Goal: Information Seeking & Learning: Find specific page/section

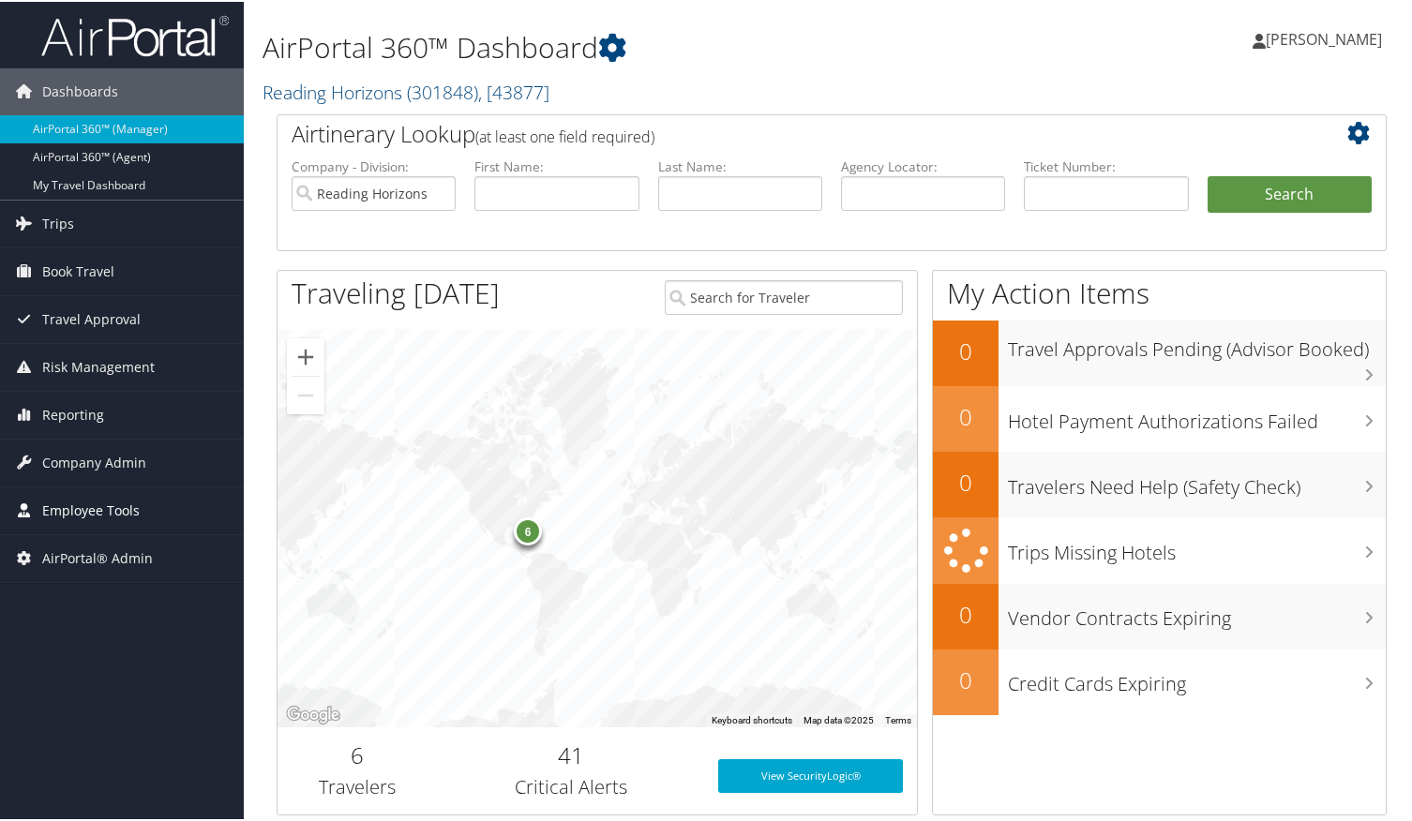
click at [83, 500] on span "Employee Tools" at bounding box center [91, 509] width 98 height 47
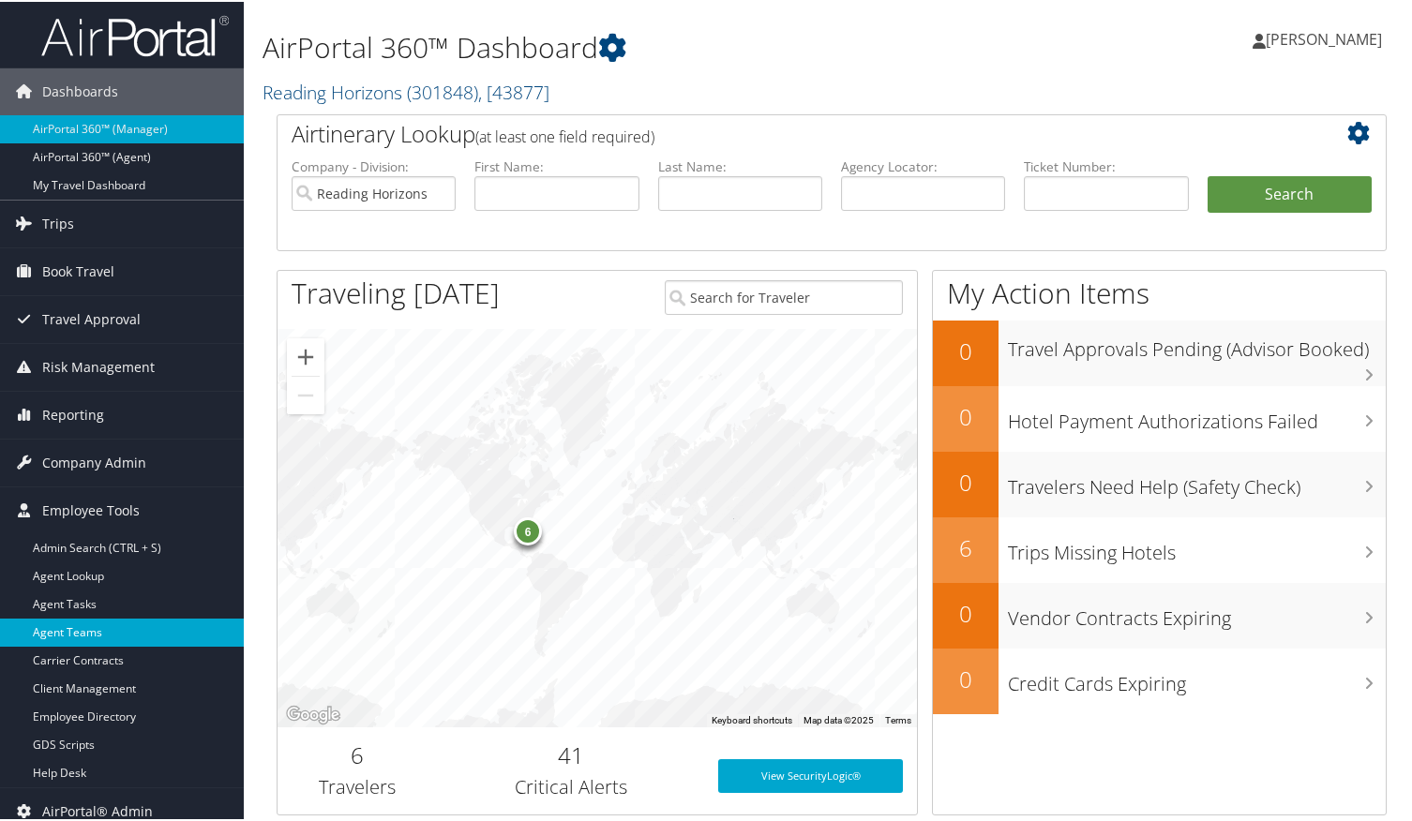
click at [93, 642] on link "Agent Teams" at bounding box center [122, 631] width 244 height 28
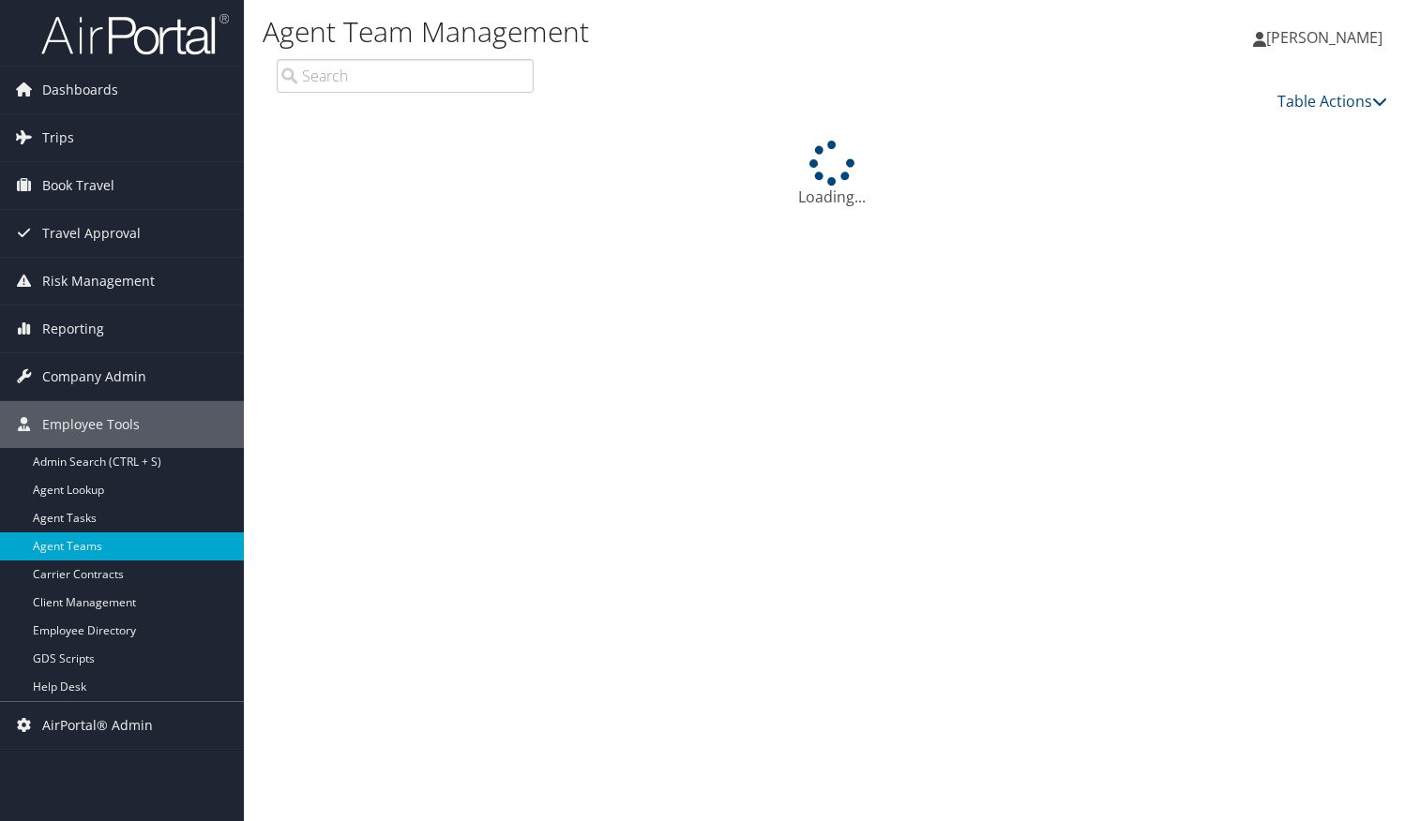
click at [30, 435] on icon at bounding box center [23, 424] width 28 height 28
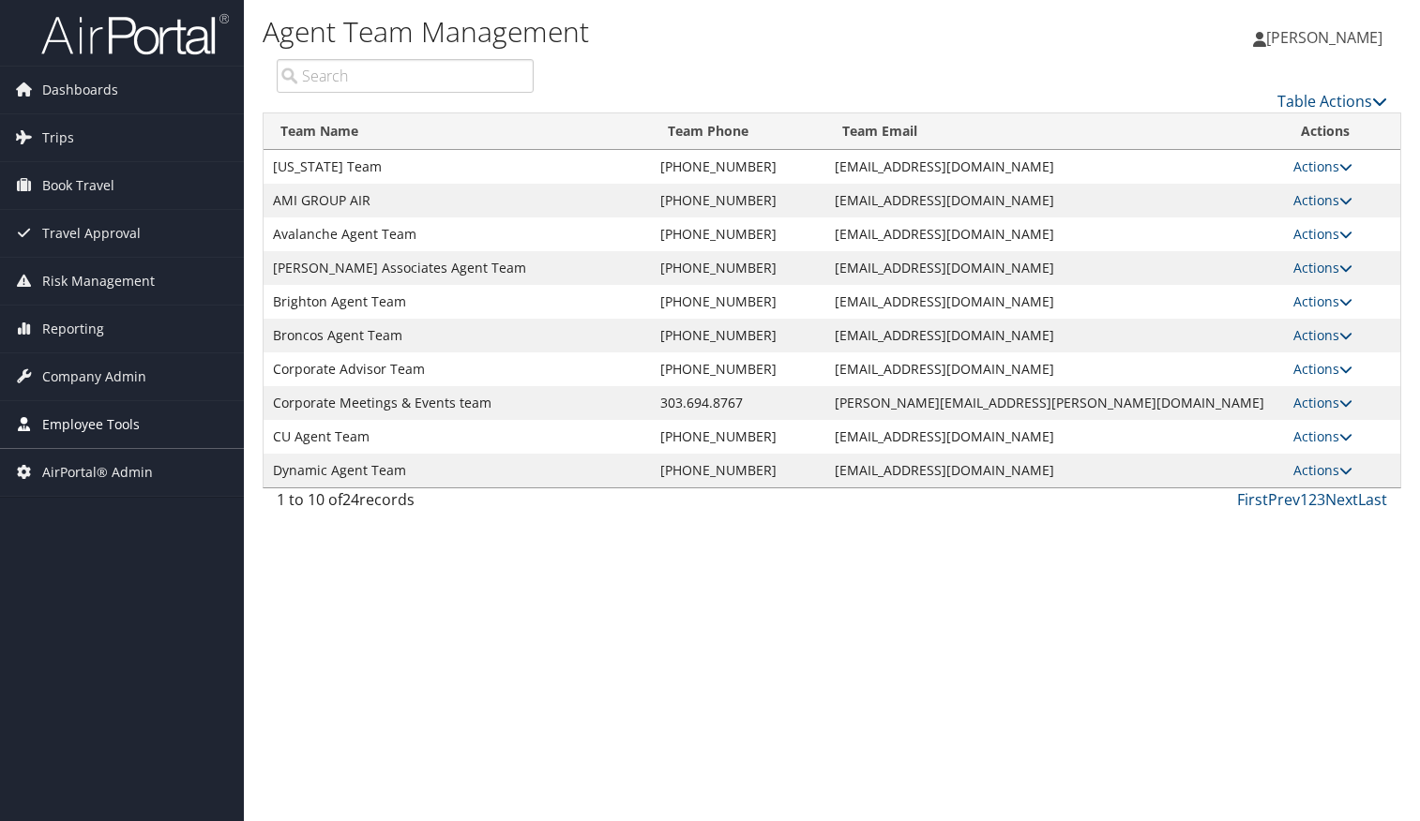
click at [68, 417] on span "Employee Tools" at bounding box center [91, 424] width 98 height 47
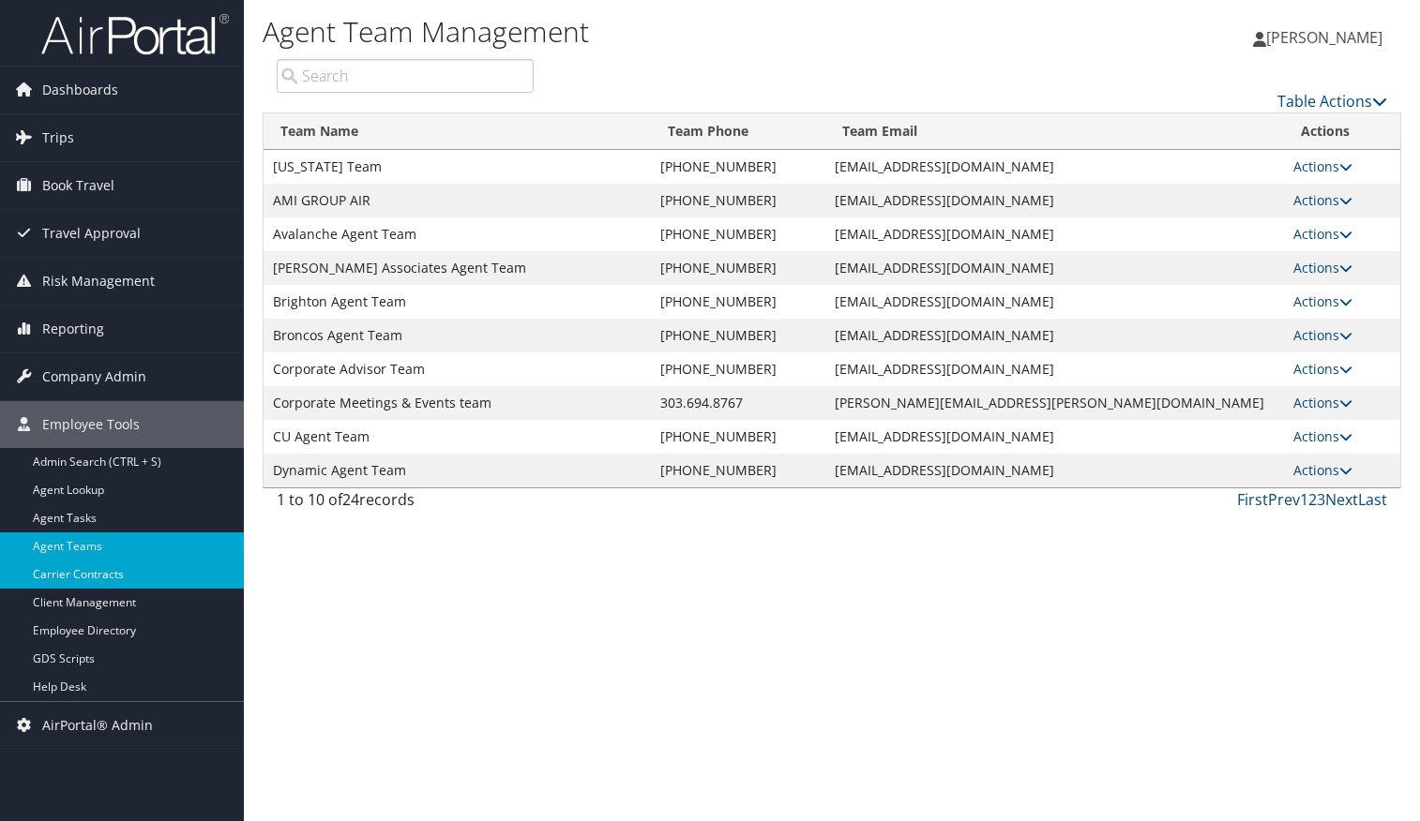
click at [105, 574] on link "Carrier Contracts" at bounding box center [122, 575] width 244 height 28
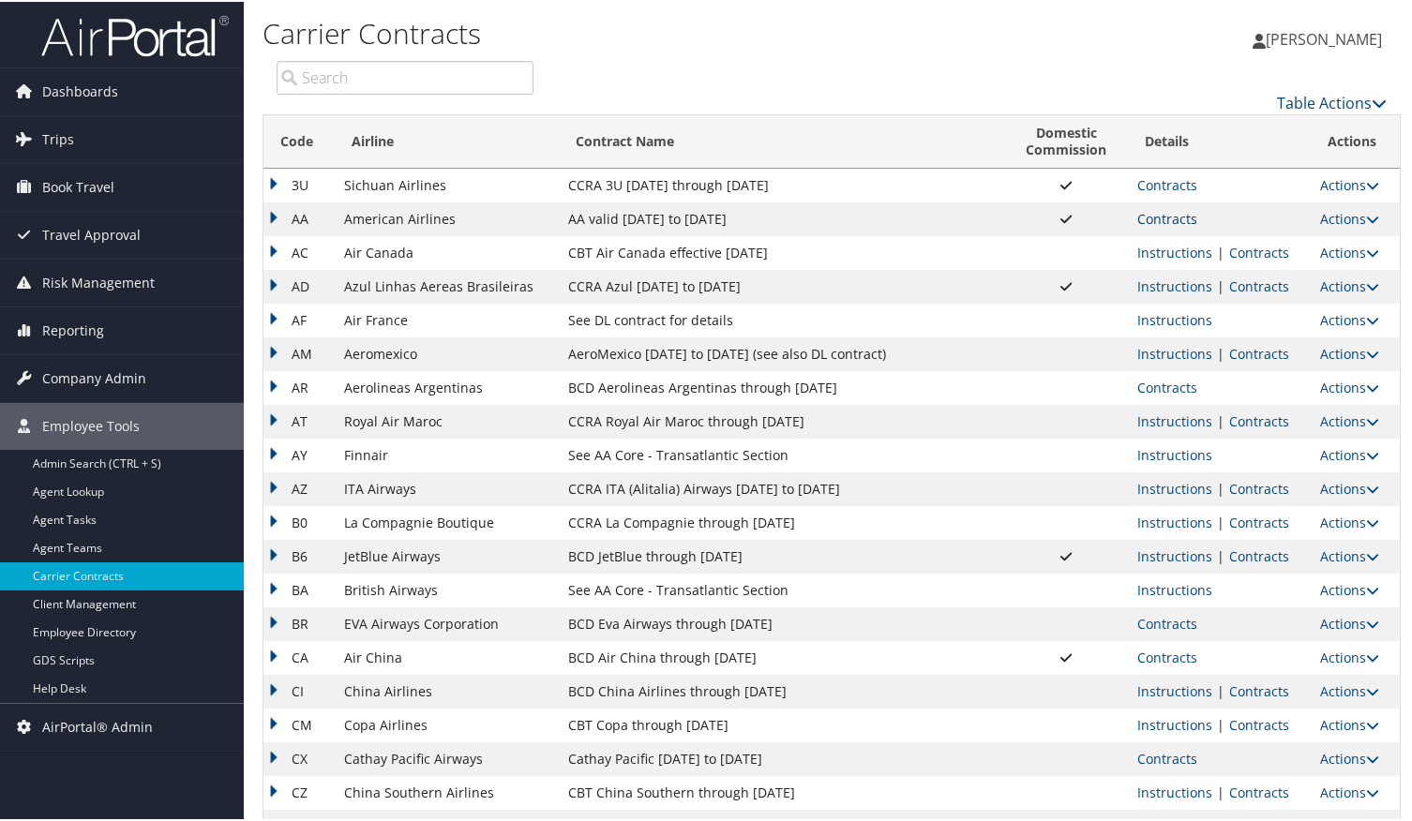
click at [1152, 210] on link "Contracts" at bounding box center [1167, 217] width 60 height 18
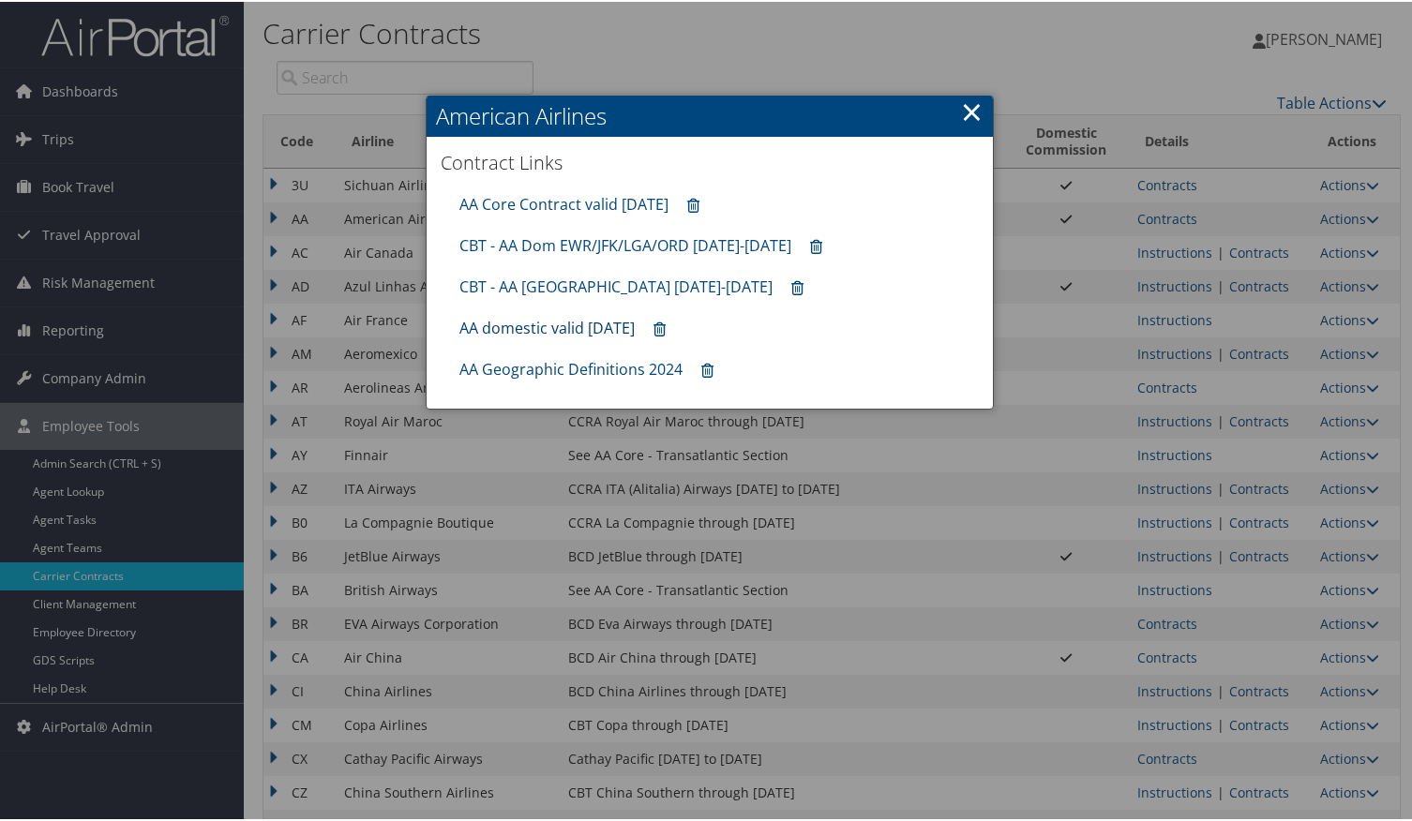
click at [522, 335] on link "AA domestic valid 30jun26" at bounding box center [546, 326] width 175 height 21
click at [594, 362] on link "AA Geographic Definitions 2024" at bounding box center [570, 367] width 223 height 21
click at [962, 115] on link "×" at bounding box center [972, 110] width 22 height 38
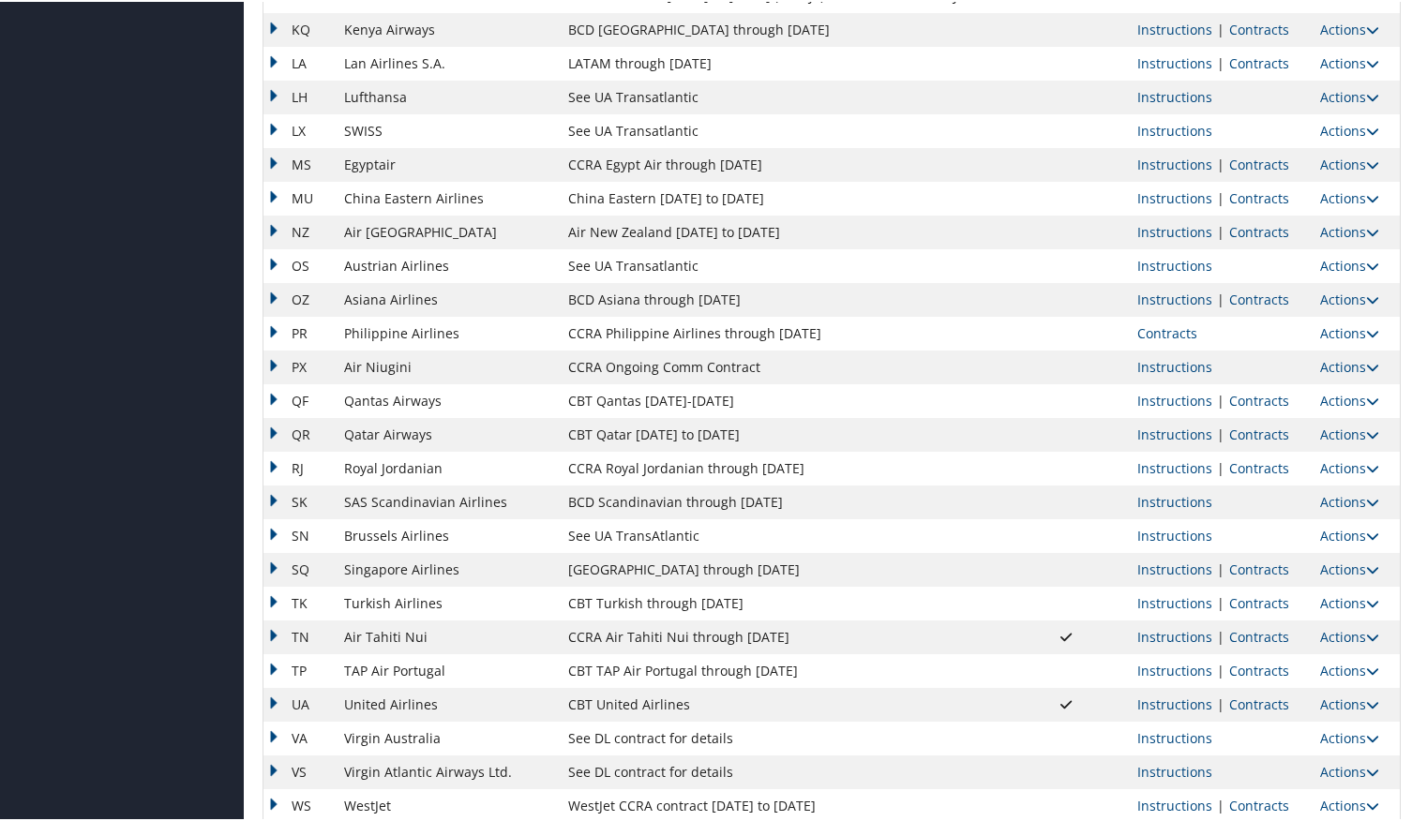
scroll to position [1370, 0]
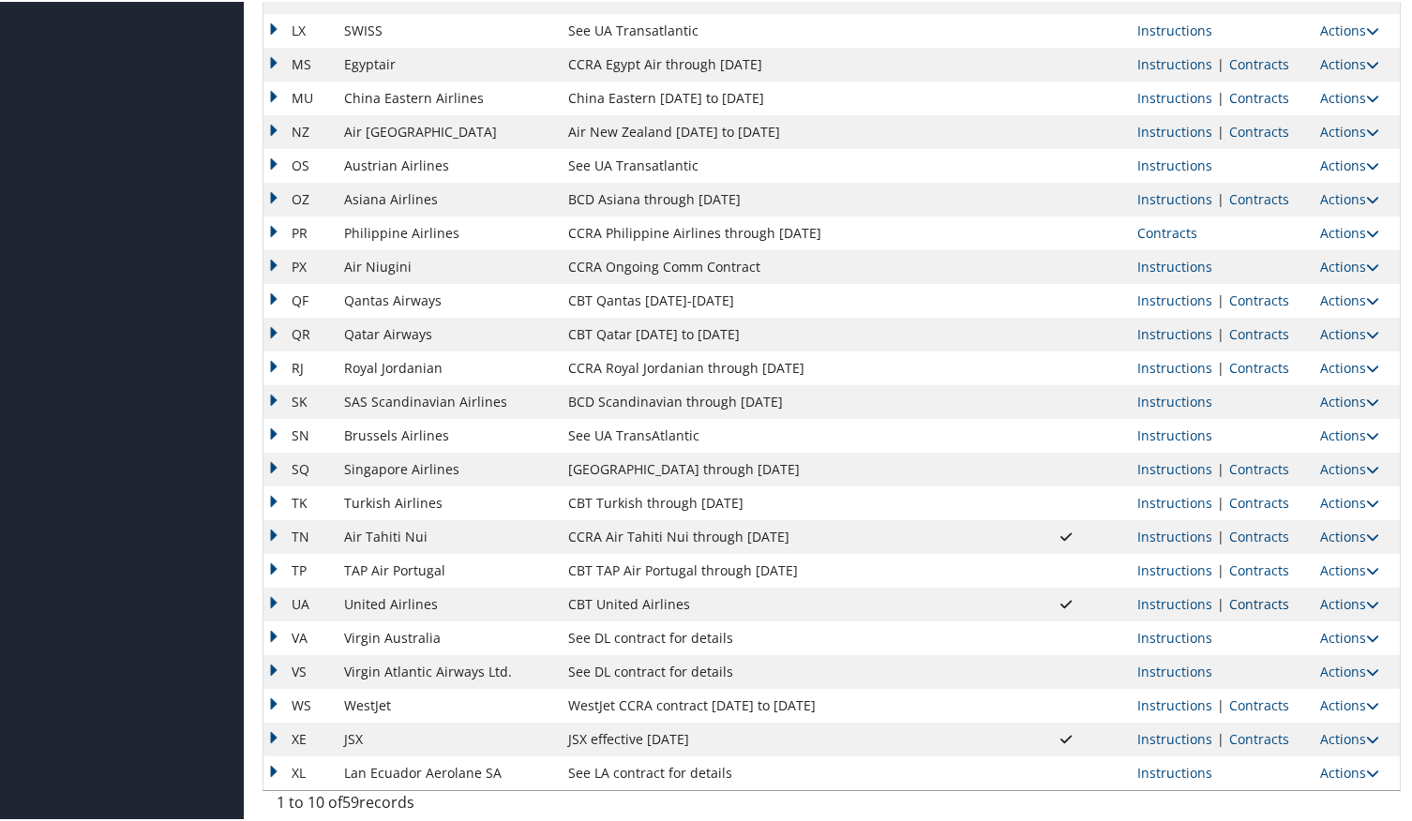
click at [1235, 599] on link "Contracts" at bounding box center [1259, 603] width 60 height 18
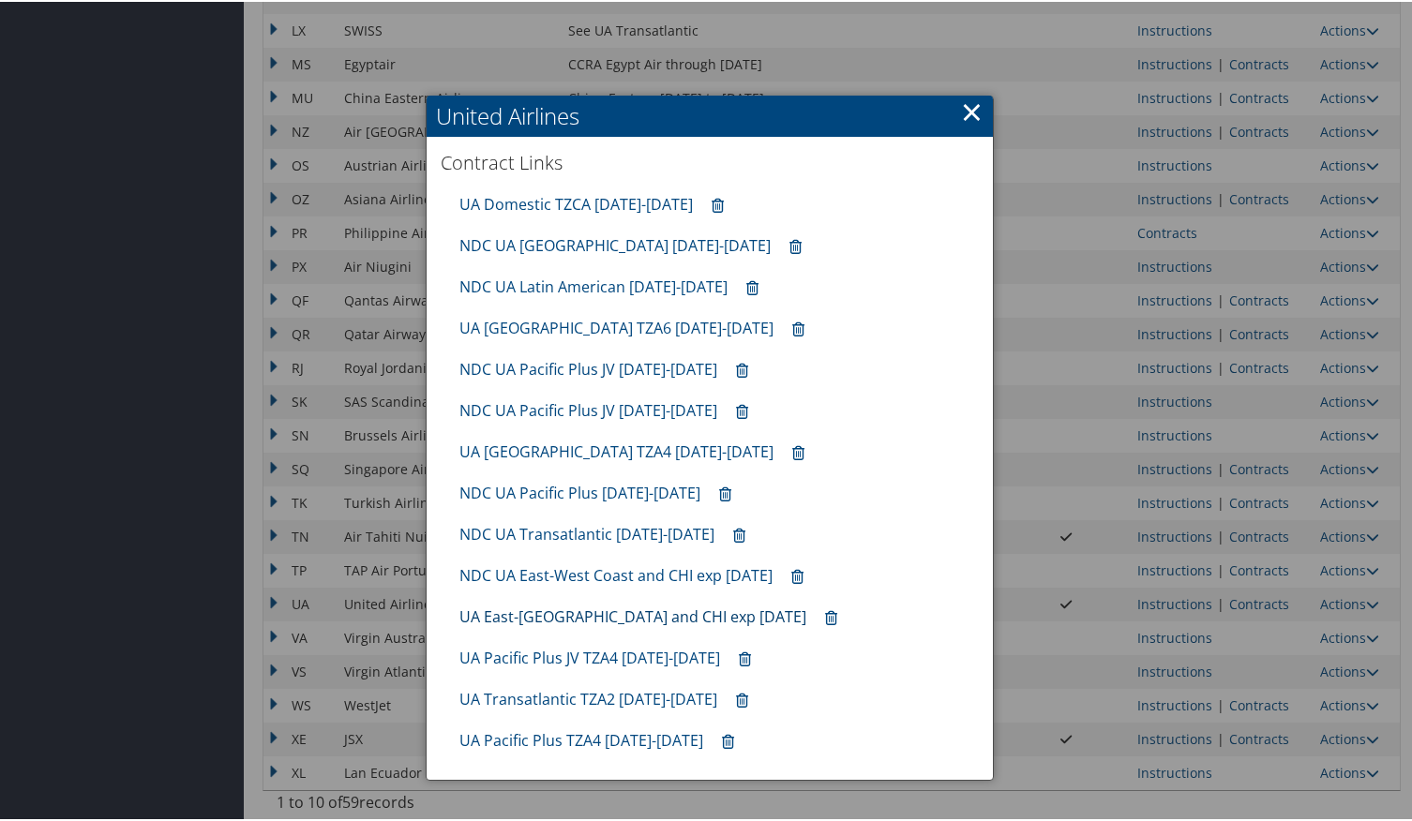
click at [546, 617] on link "UA East-West Coast and CHI exp 10.31.25" at bounding box center [632, 615] width 347 height 21
